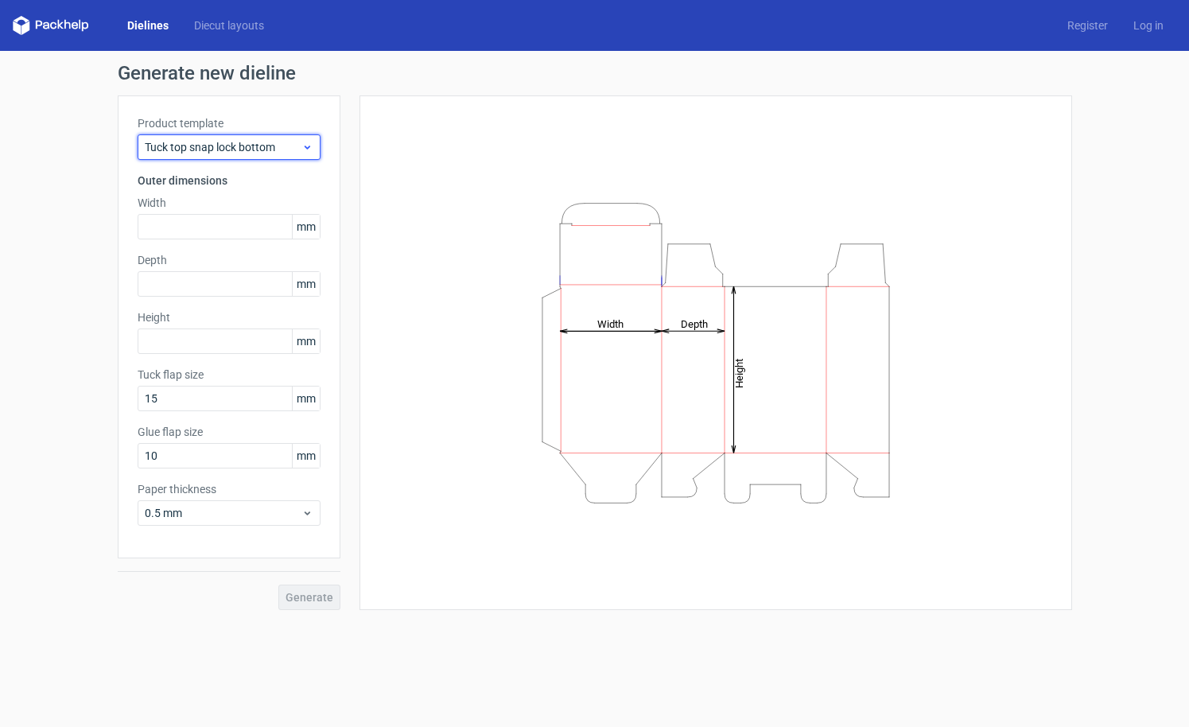
click at [261, 153] on span "Tuck top snap lock bottom" at bounding box center [223, 147] width 157 height 16
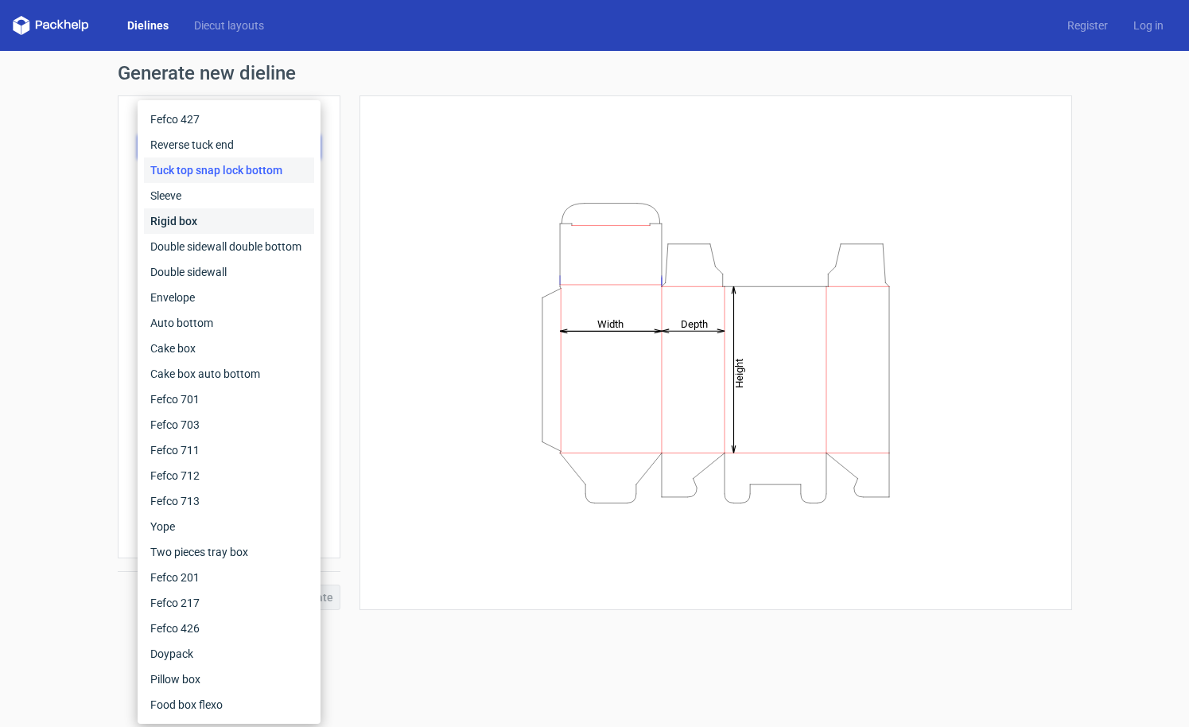
click at [230, 217] on div "Rigid box" at bounding box center [229, 220] width 170 height 25
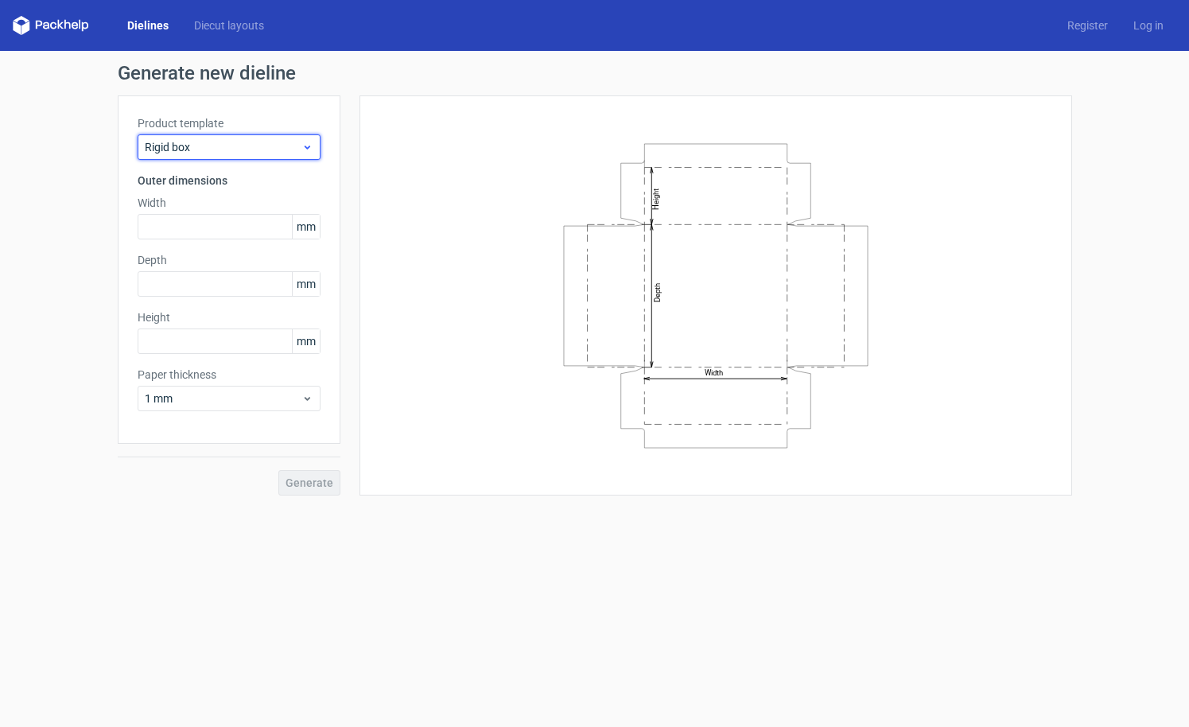
click at [308, 151] on icon at bounding box center [307, 147] width 12 height 13
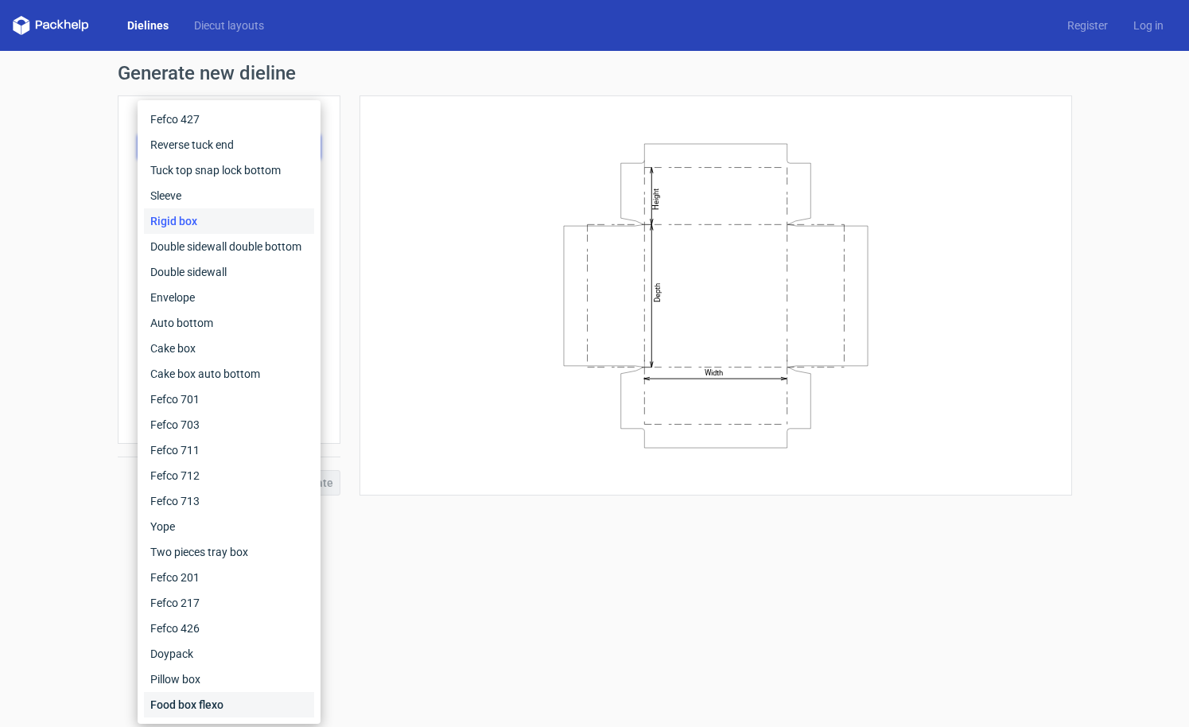
click at [204, 708] on div "Food box flexo" at bounding box center [229, 704] width 170 height 25
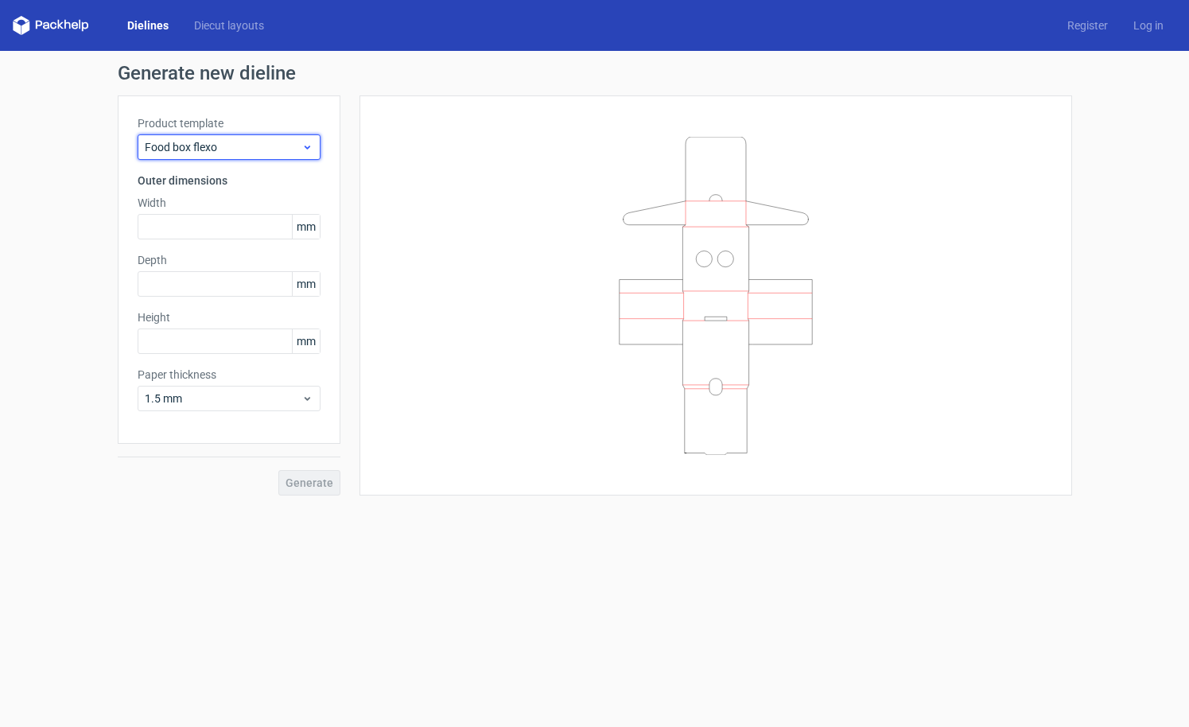
click at [315, 152] on div "Food box flexo" at bounding box center [229, 146] width 183 height 25
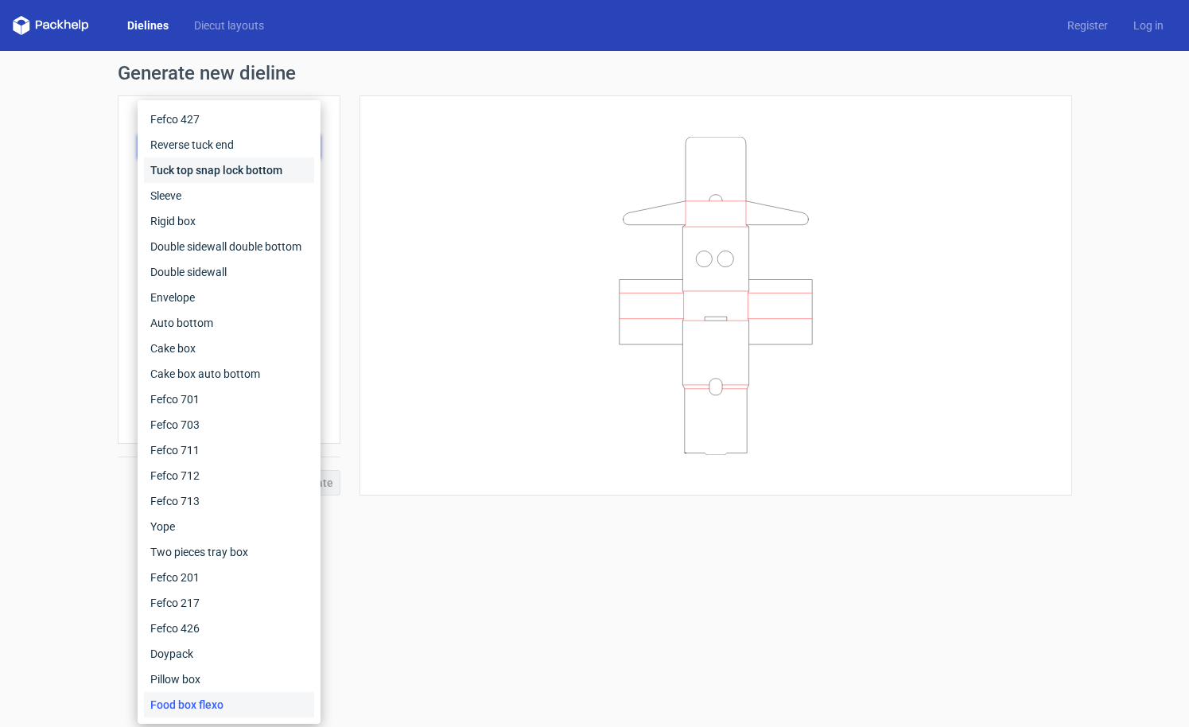
click at [307, 169] on div "Tuck top snap lock bottom" at bounding box center [229, 169] width 170 height 25
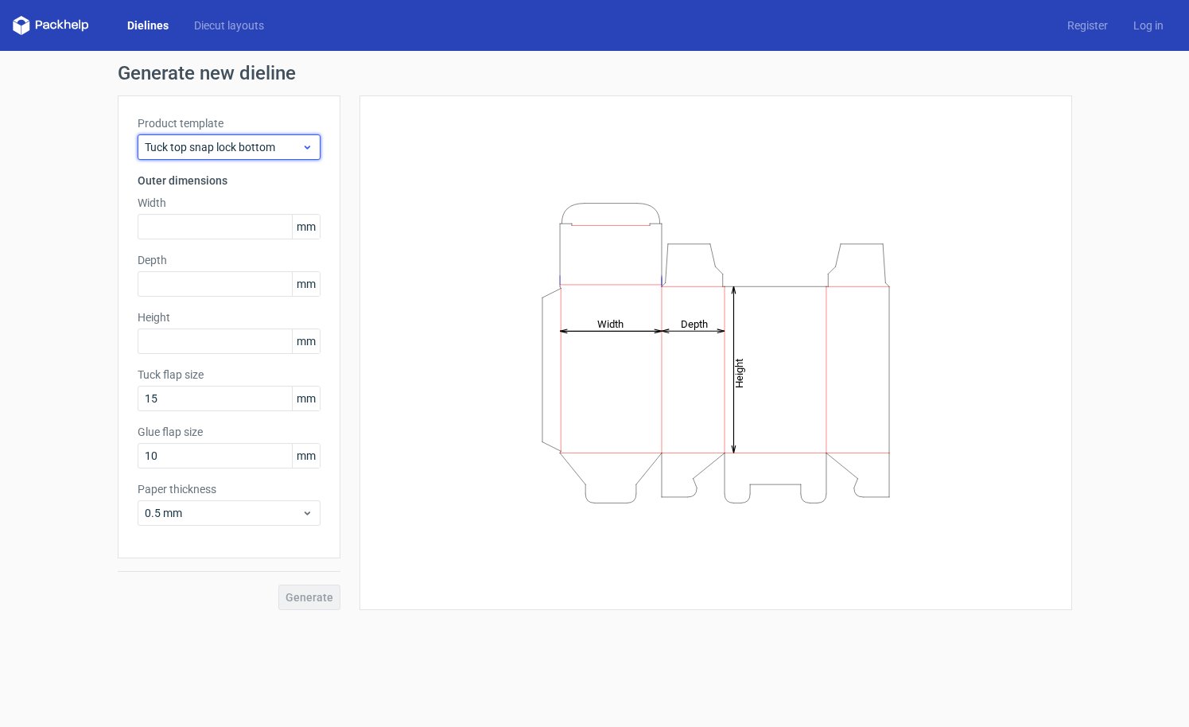
click at [307, 158] on div "Tuck top snap lock bottom" at bounding box center [229, 146] width 183 height 25
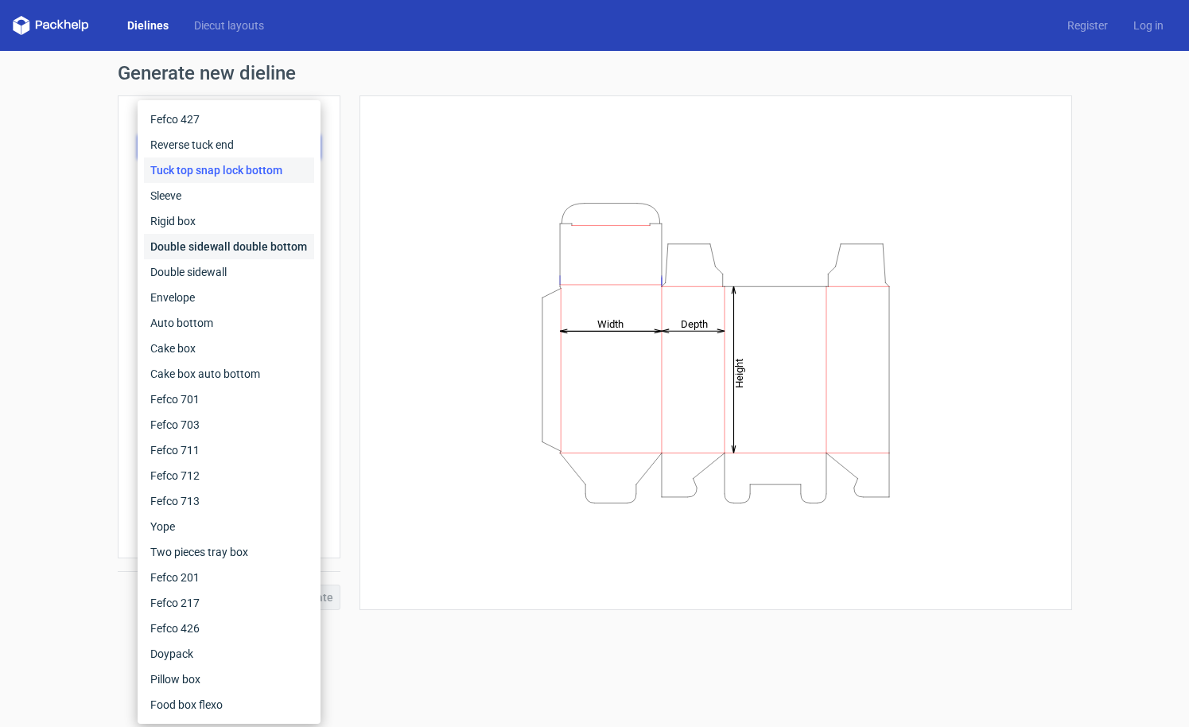
click at [277, 240] on div "Double sidewall double bottom" at bounding box center [229, 246] width 170 height 25
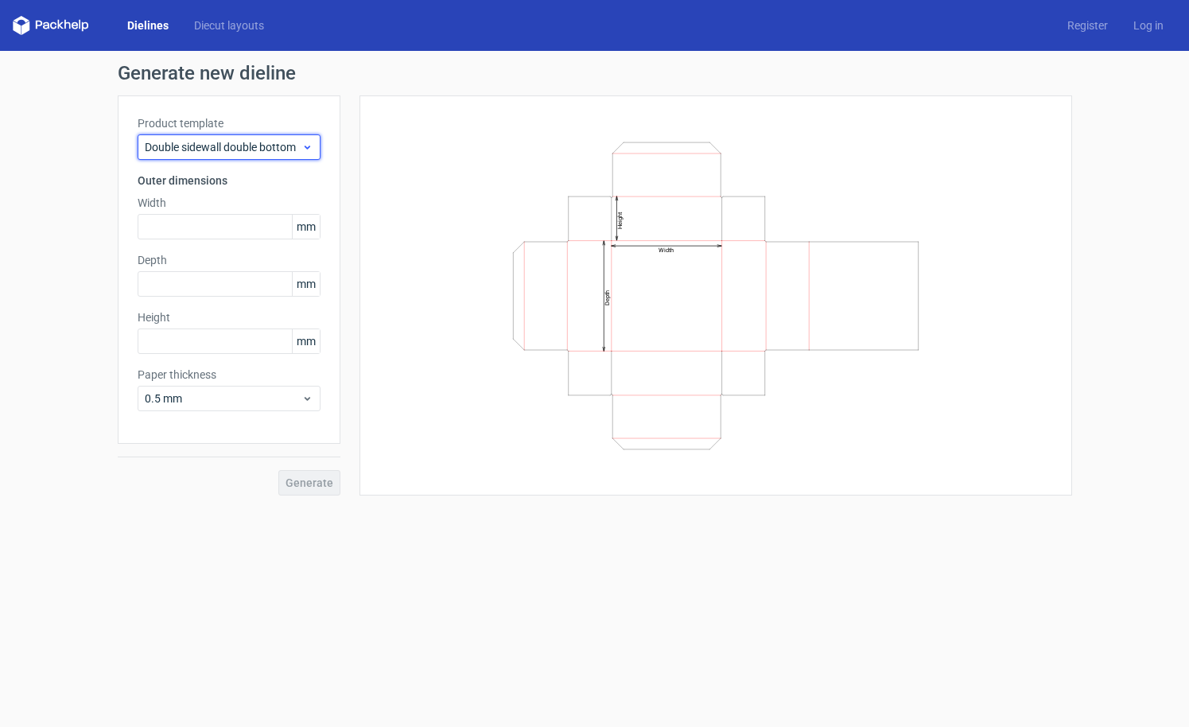
click at [313, 147] on div "Double sidewall double bottom" at bounding box center [229, 146] width 183 height 25
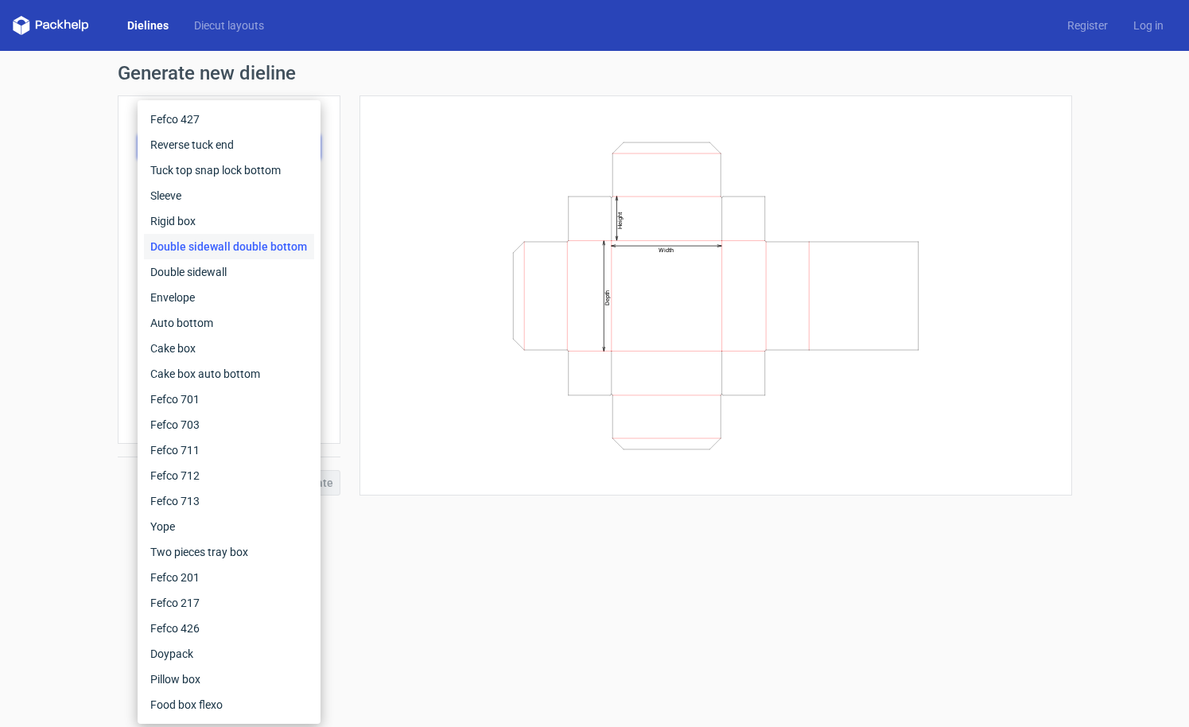
click at [412, 114] on div "Width Depth Height" at bounding box center [715, 295] width 712 height 400
